Goal: Transaction & Acquisition: Book appointment/travel/reservation

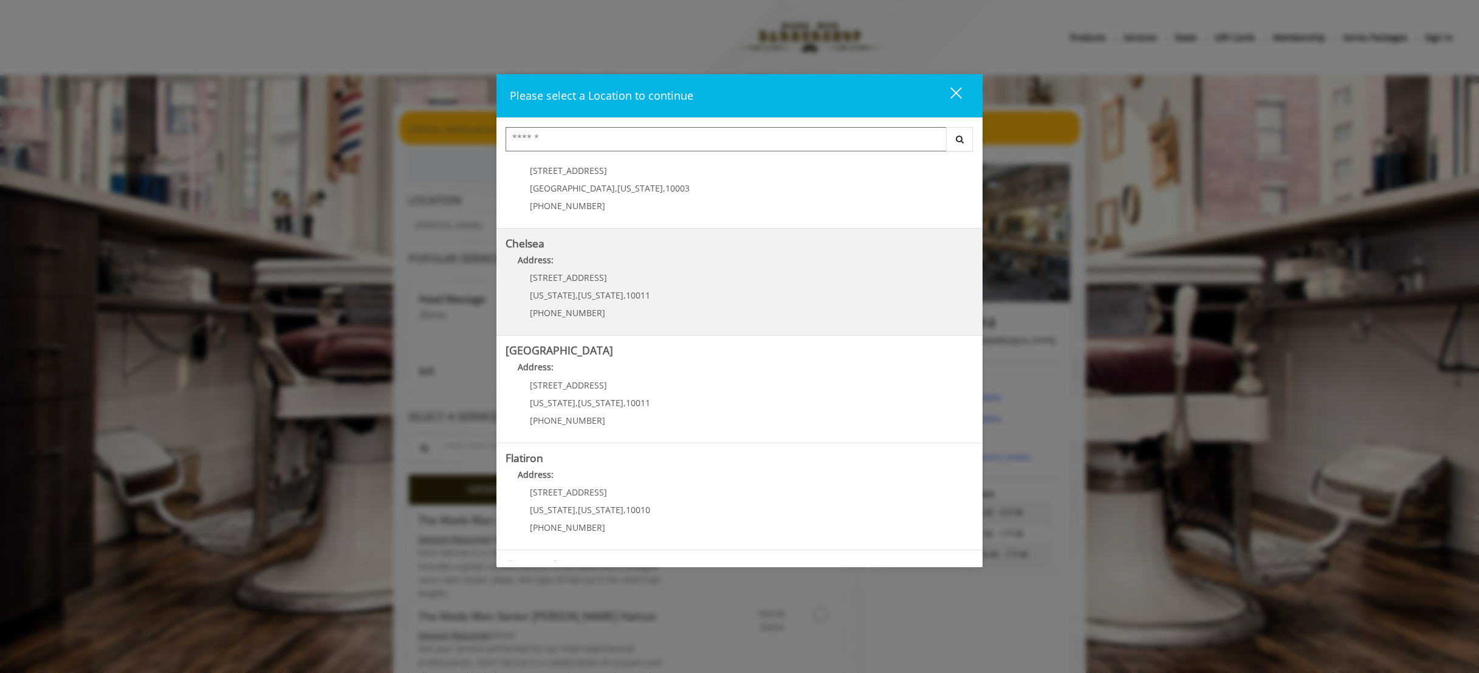
scroll to position [47, 0]
click at [597, 276] on div "169/170 W 23rd St New York , New York , 10011 (917) 639-3902" at bounding box center [581, 288] width 151 height 53
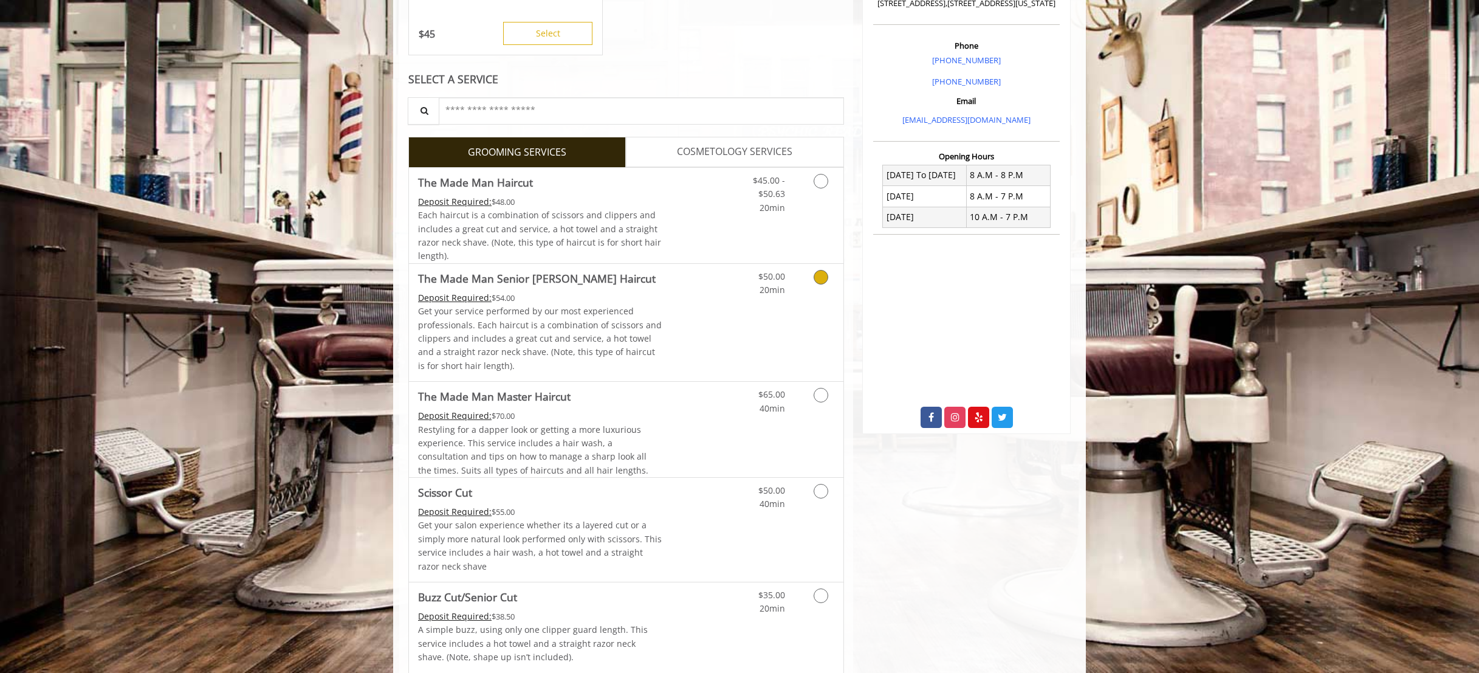
scroll to position [340, 0]
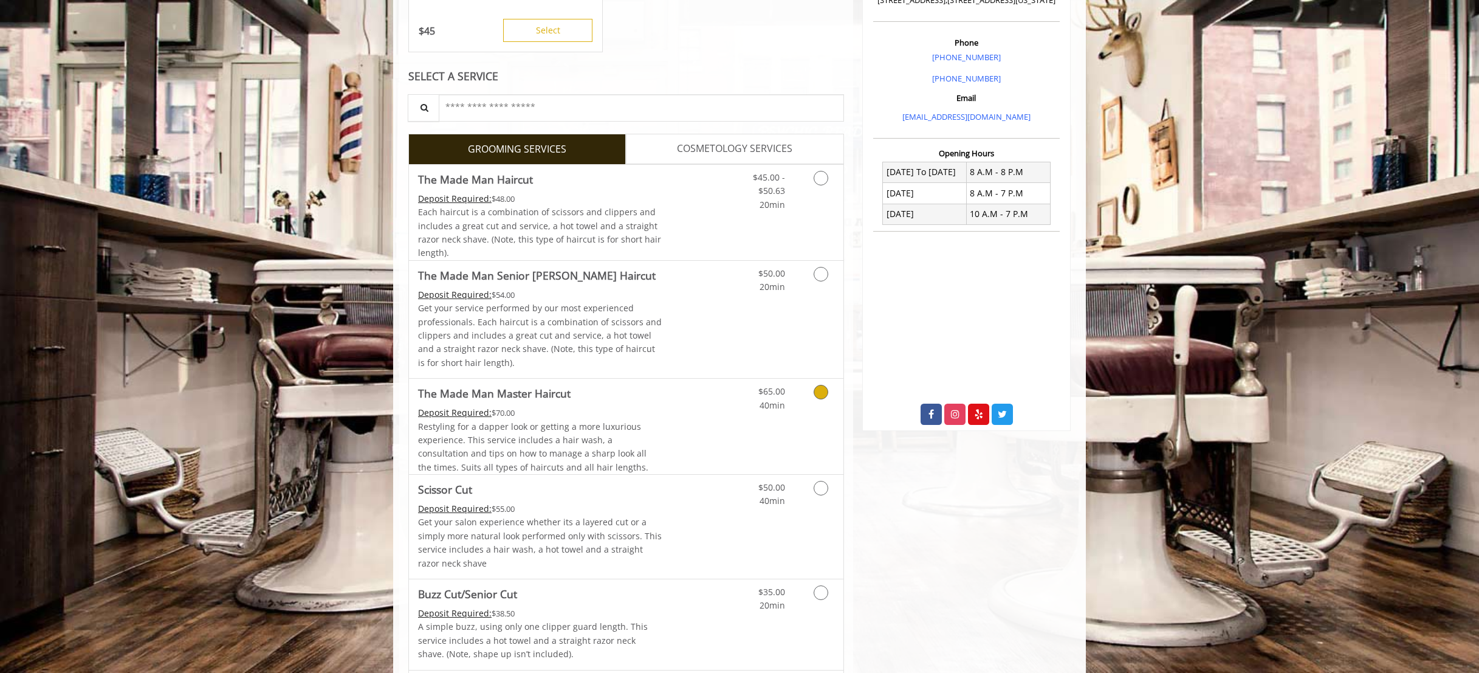
click at [592, 431] on span "Restyling for a dapper look or getting a more luxurious experience. This servic…" at bounding box center [533, 447] width 230 height 52
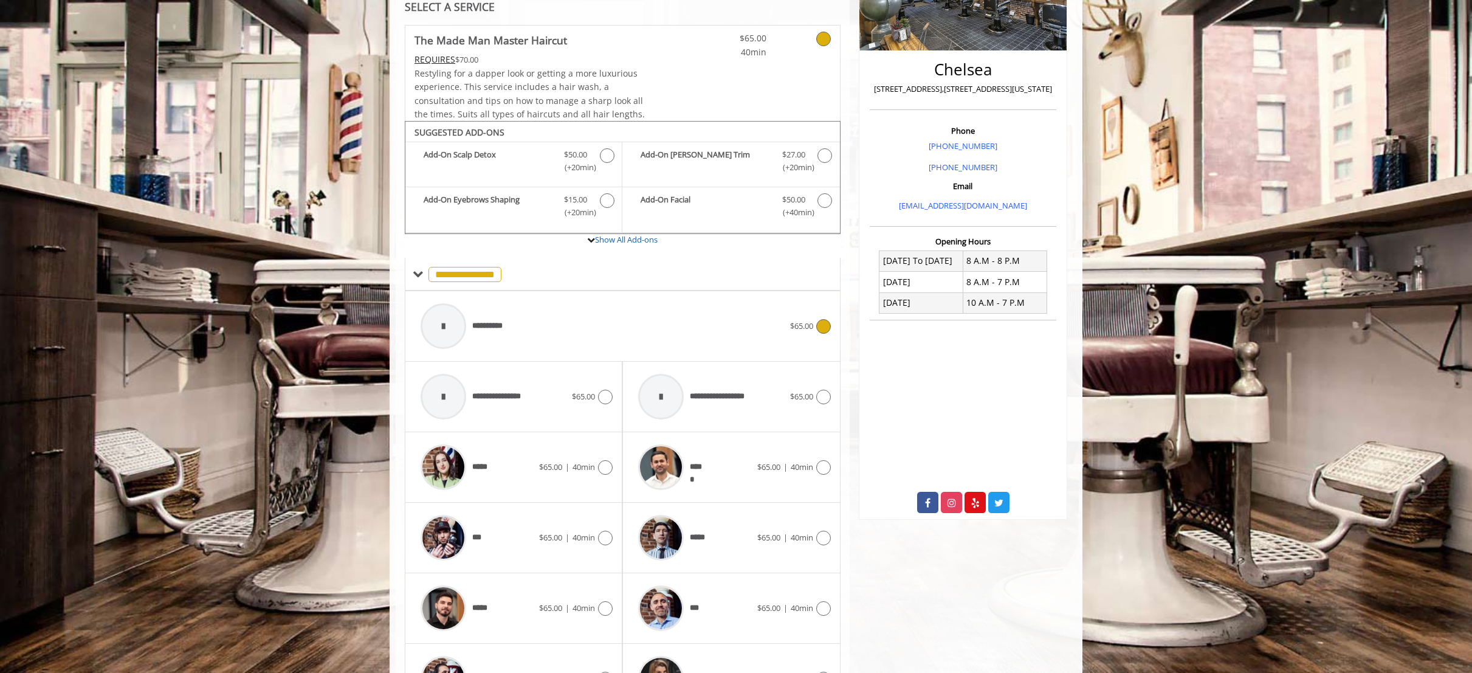
scroll to position [261, 0]
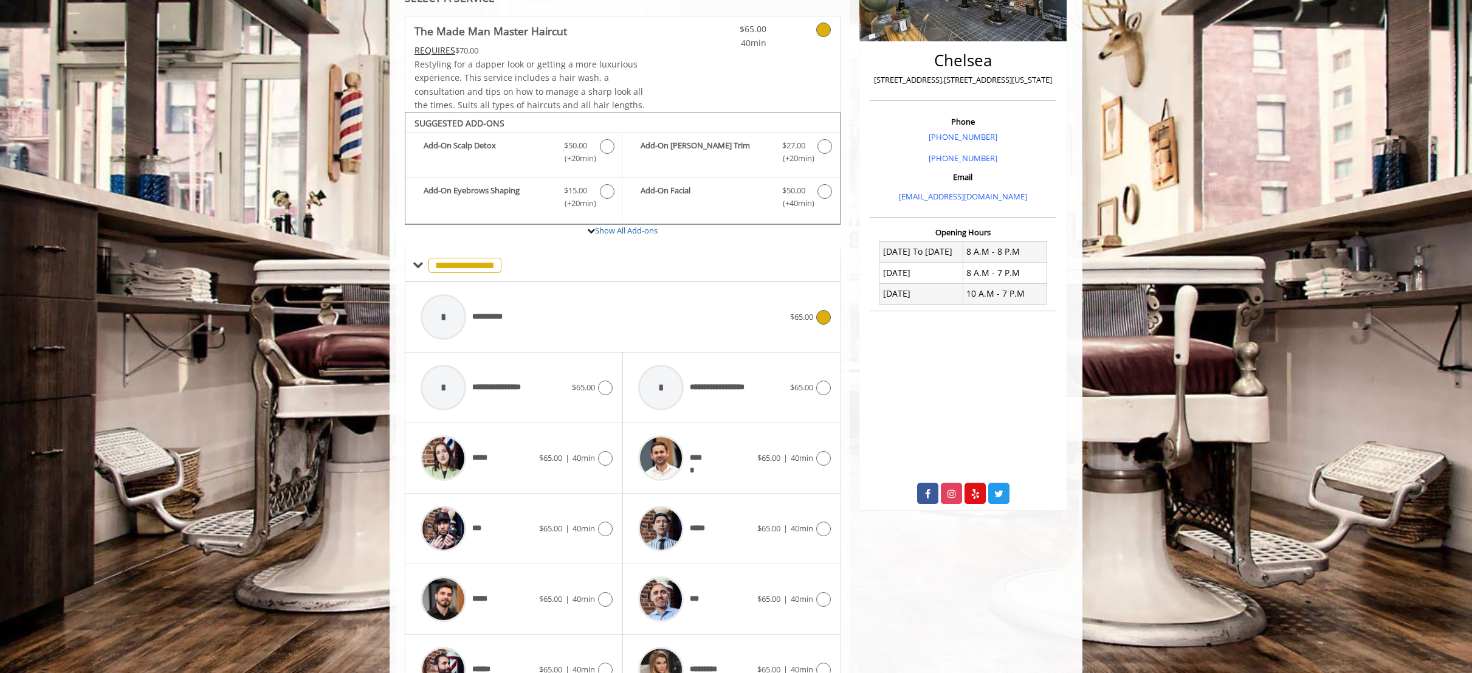
click at [628, 314] on div "**********" at bounding box center [602, 317] width 376 height 58
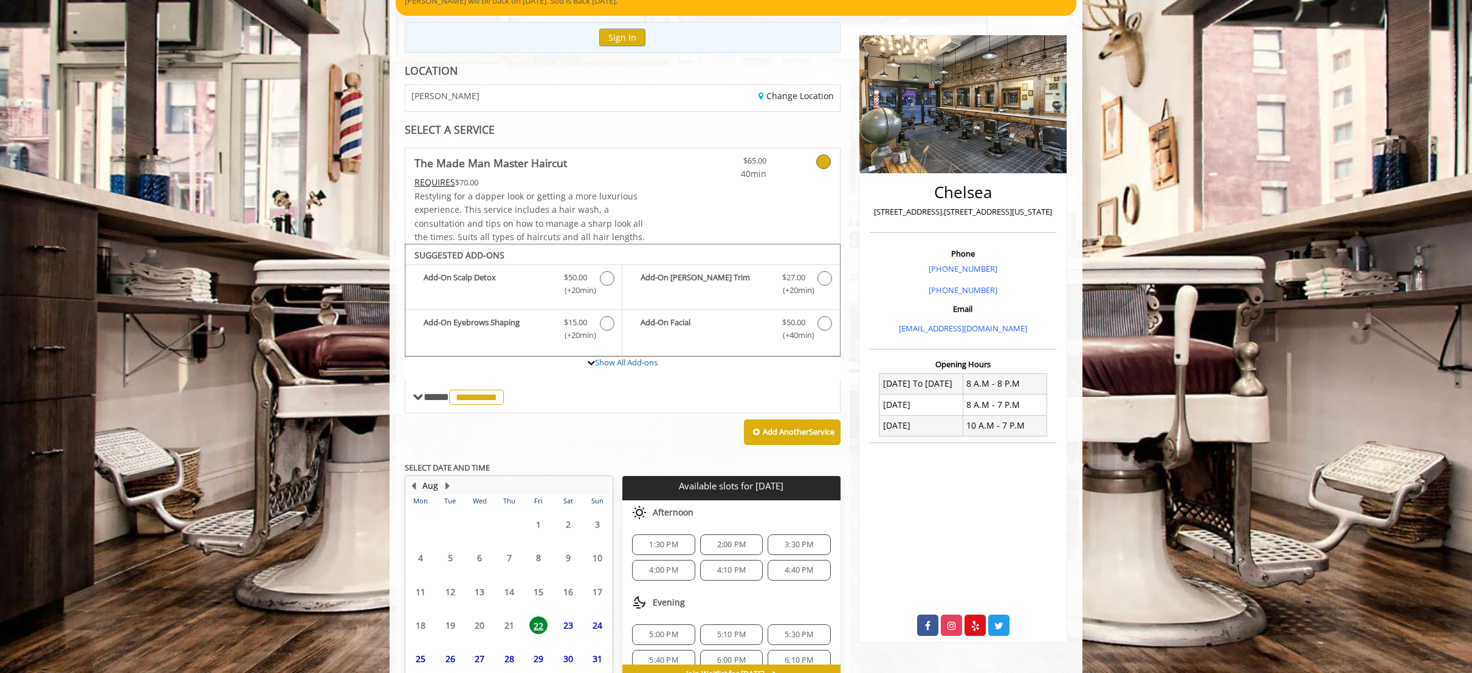
scroll to position [199, 0]
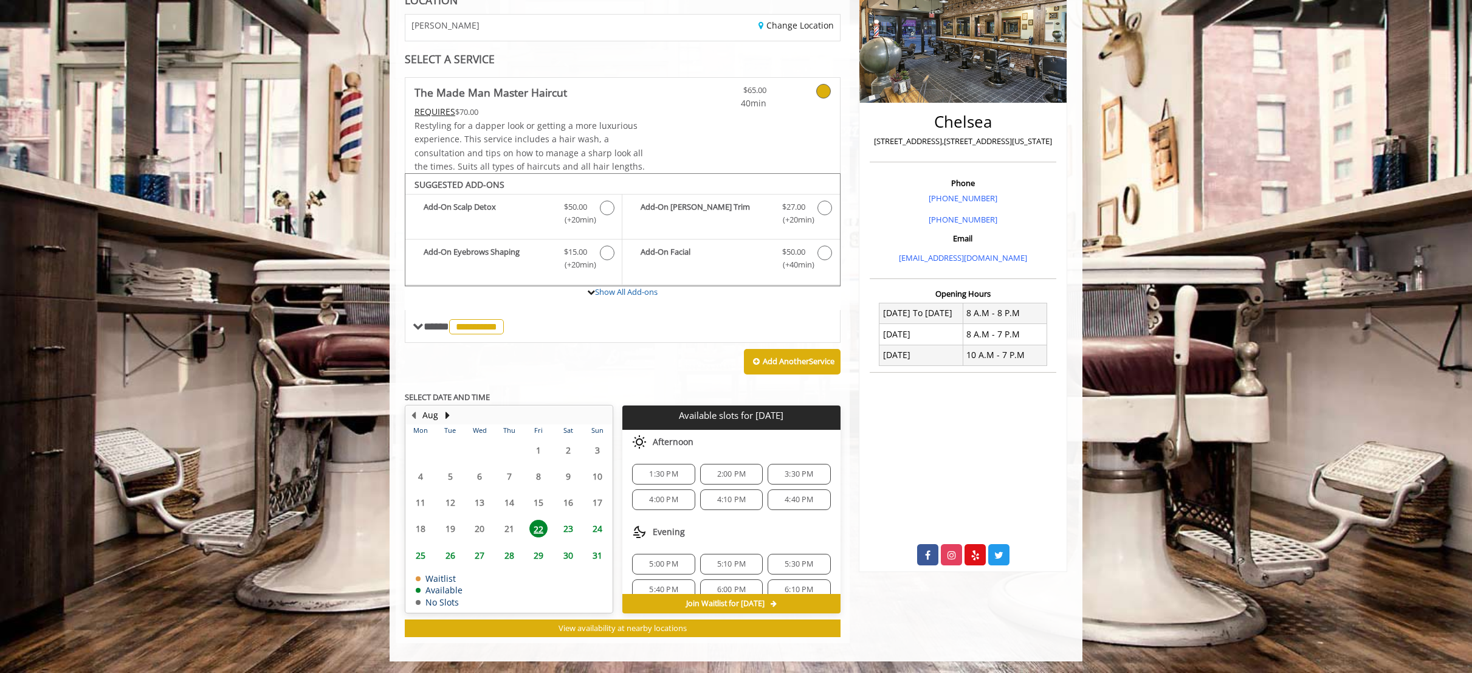
click at [665, 474] on span "1:30 PM" at bounding box center [663, 474] width 29 height 10
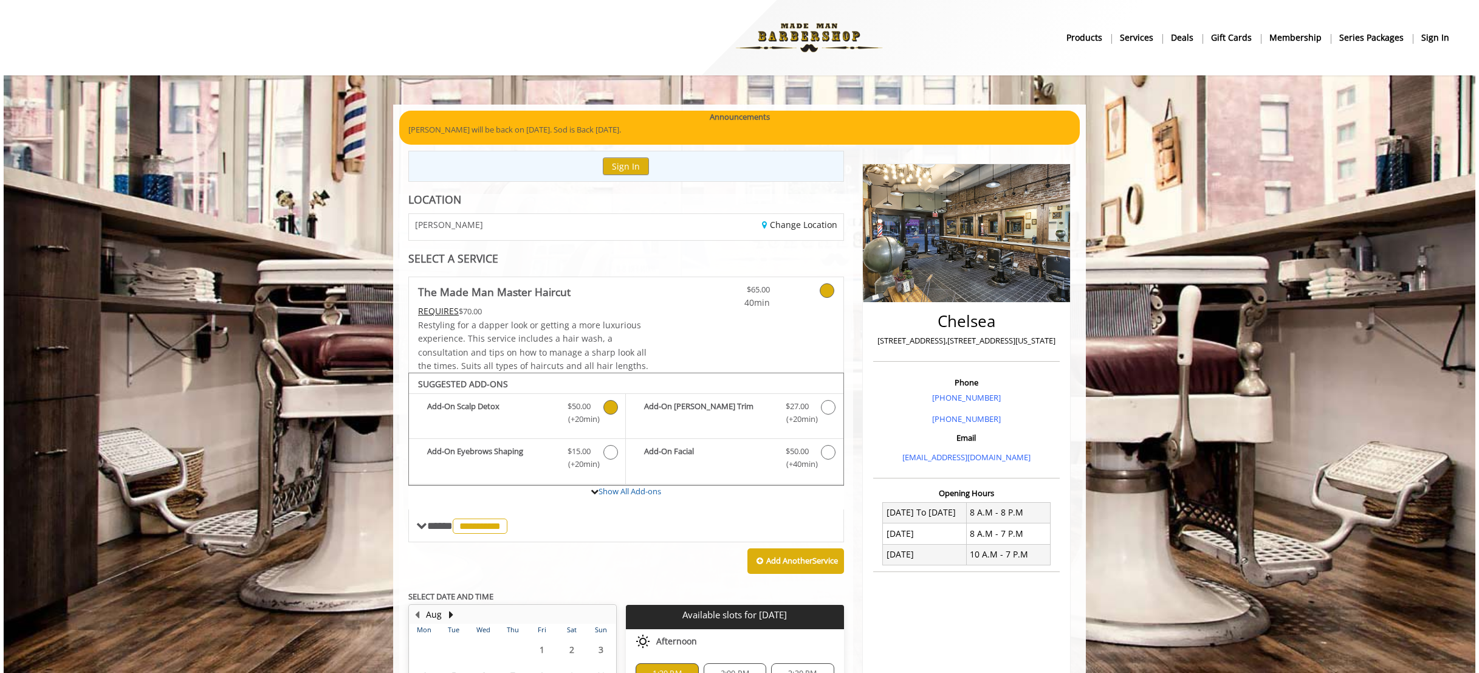
scroll to position [0, 0]
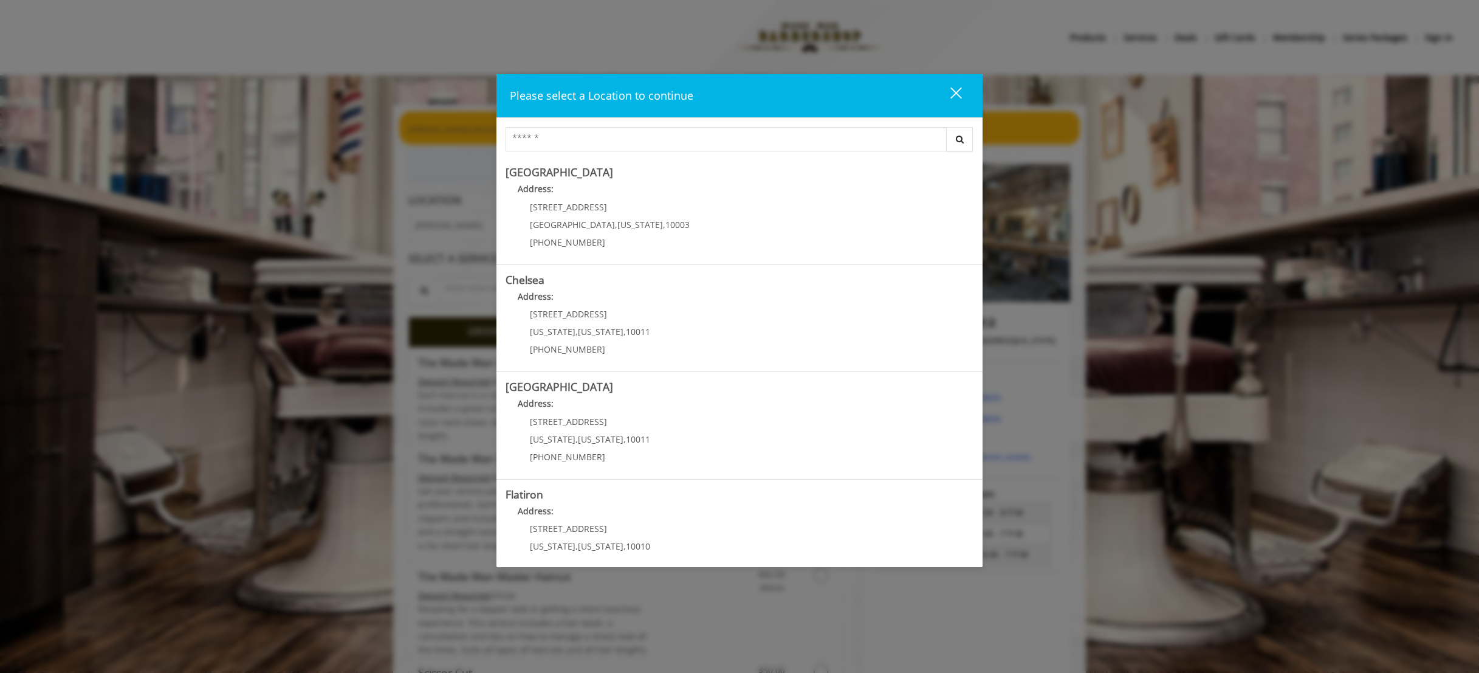
click at [951, 95] on div "close" at bounding box center [949, 95] width 24 height 18
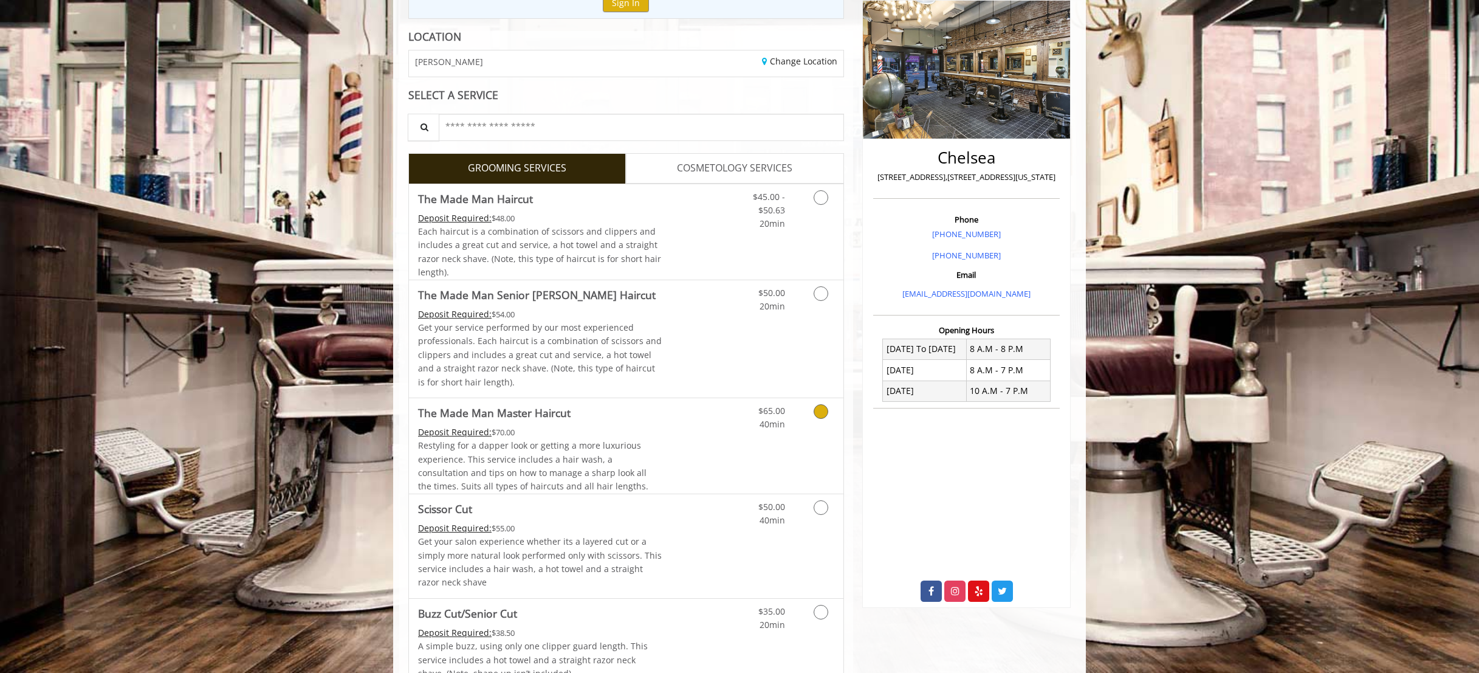
click at [639, 441] on div "Restyling for a dapper look or getting a more luxurious experience. This servic…" at bounding box center [540, 466] width 244 height 55
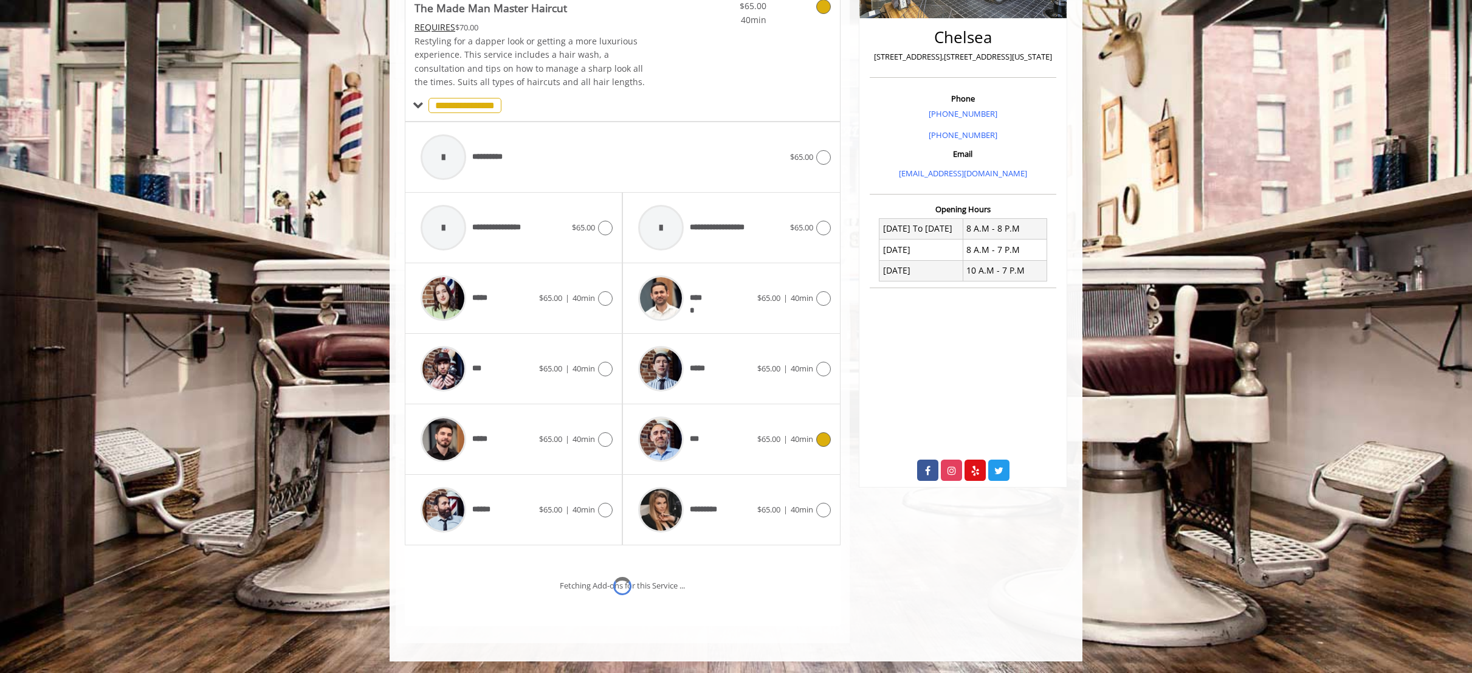
scroll to position [335, 0]
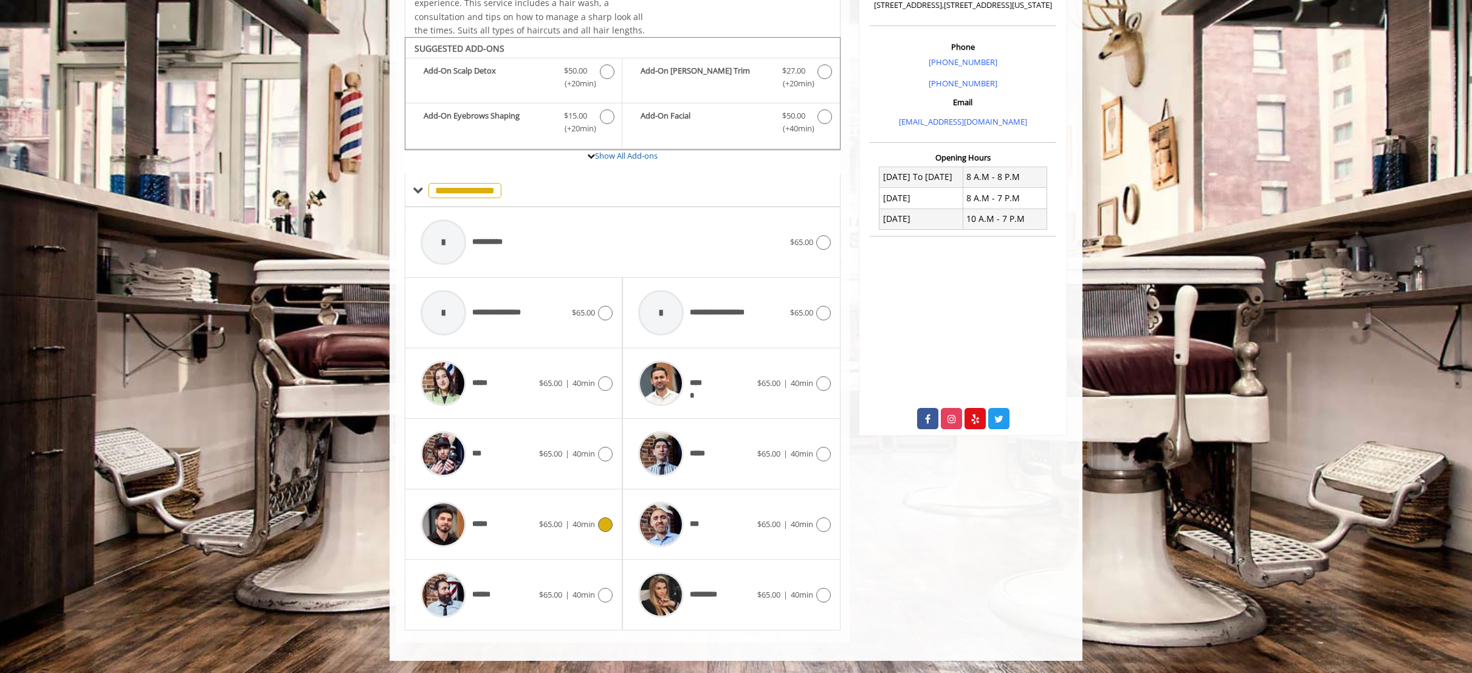
click at [520, 514] on div "*****" at bounding box center [476, 524] width 125 height 58
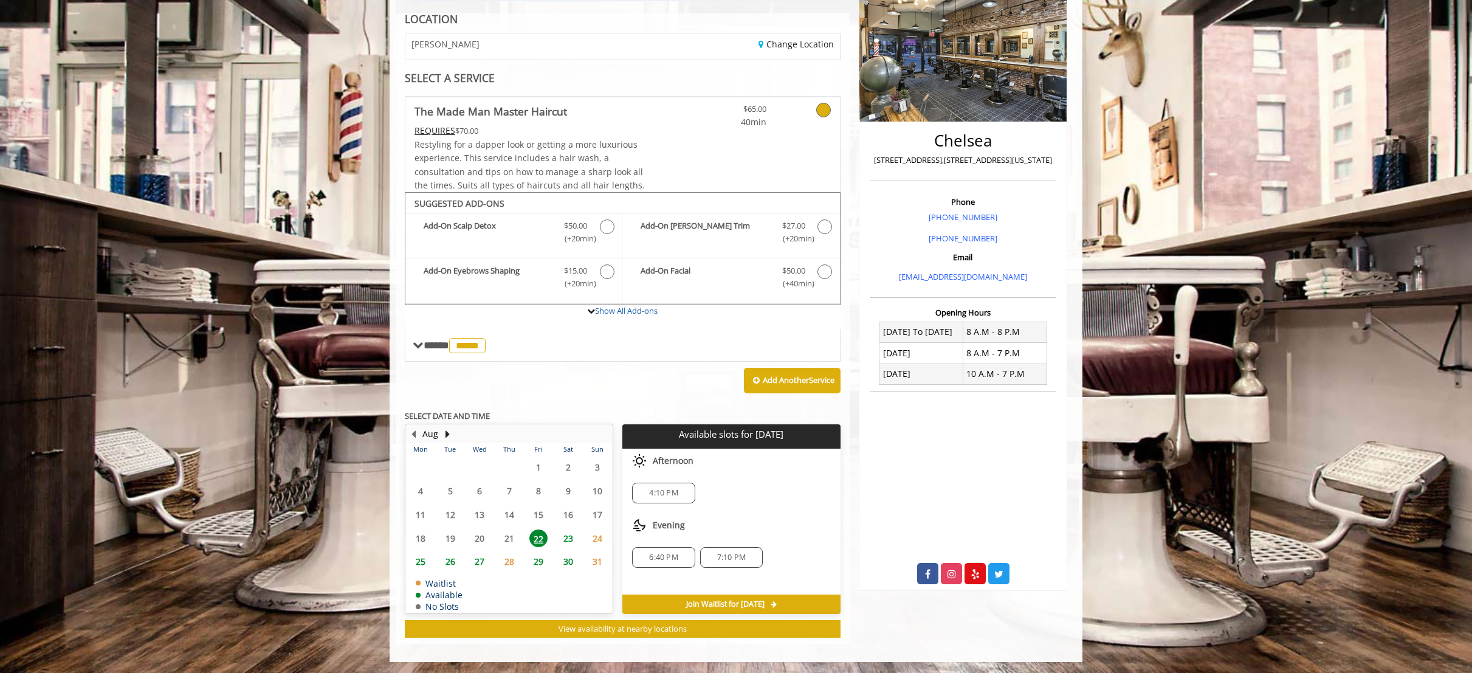
scroll to position [181, 0]
click at [526, 372] on div "Add Another Service" at bounding box center [623, 380] width 436 height 38
